Goal: Find specific page/section: Find specific page/section

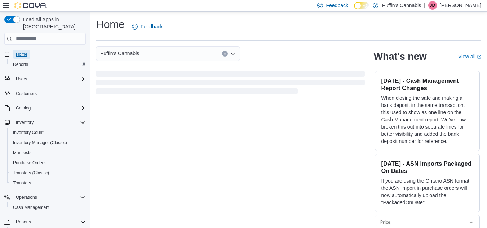
click at [27, 52] on span "Home" at bounding box center [22, 55] width 12 height 6
click at [26, 62] on span "Reports" at bounding box center [20, 65] width 15 height 6
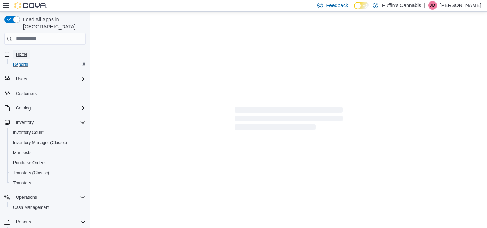
click at [24, 52] on span "Home" at bounding box center [22, 55] width 12 height 6
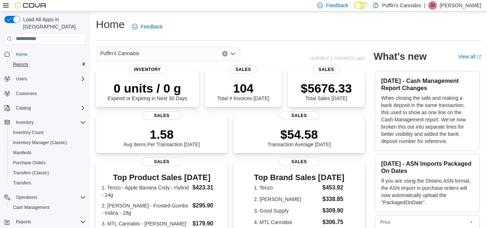
click at [25, 62] on span "Reports" at bounding box center [20, 65] width 15 height 6
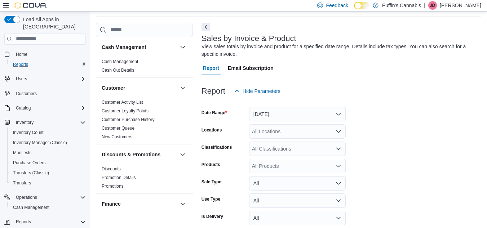
scroll to position [24, 0]
click at [25, 52] on span "Home" at bounding box center [22, 55] width 12 height 6
